Goal: Information Seeking & Learning: Learn about a topic

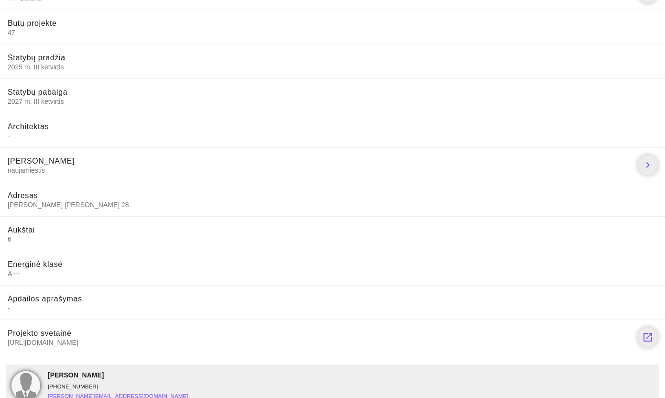
scroll to position [211, 0]
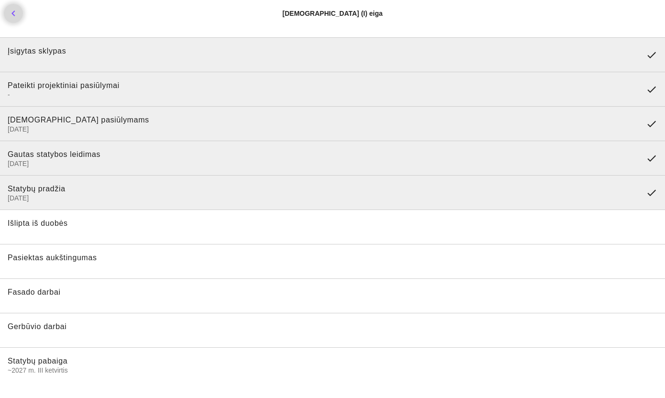
click at [15, 16] on icon "chevron_left" at bounding box center [13, 13] width 11 height 11
click at [19, 14] on icon "chevron_left" at bounding box center [13, 13] width 11 height 11
